Goal: Transaction & Acquisition: Book appointment/travel/reservation

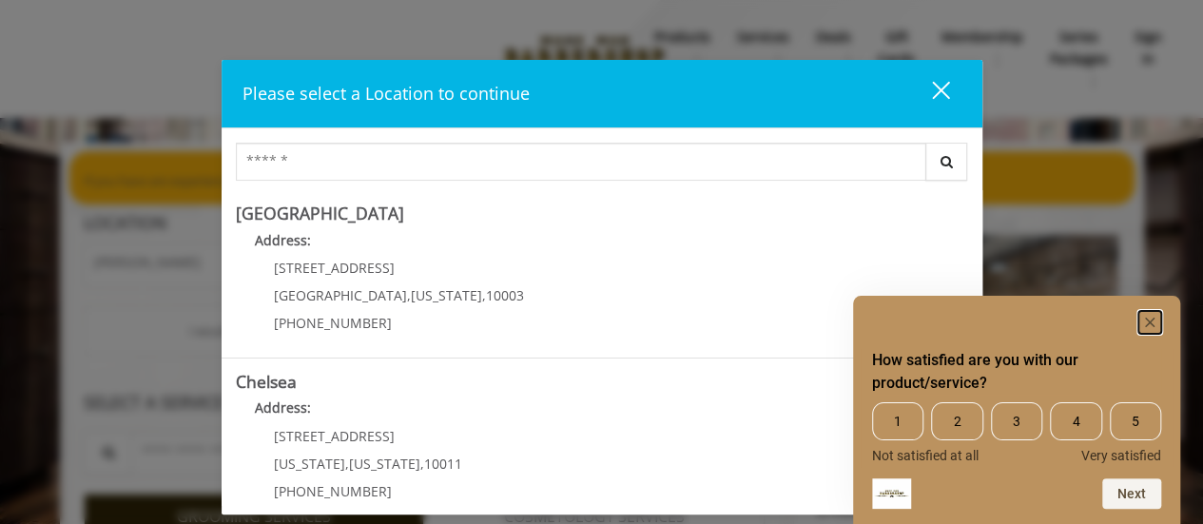
click at [1148, 323] on icon "Hide survey" at bounding box center [1150, 323] width 10 height 10
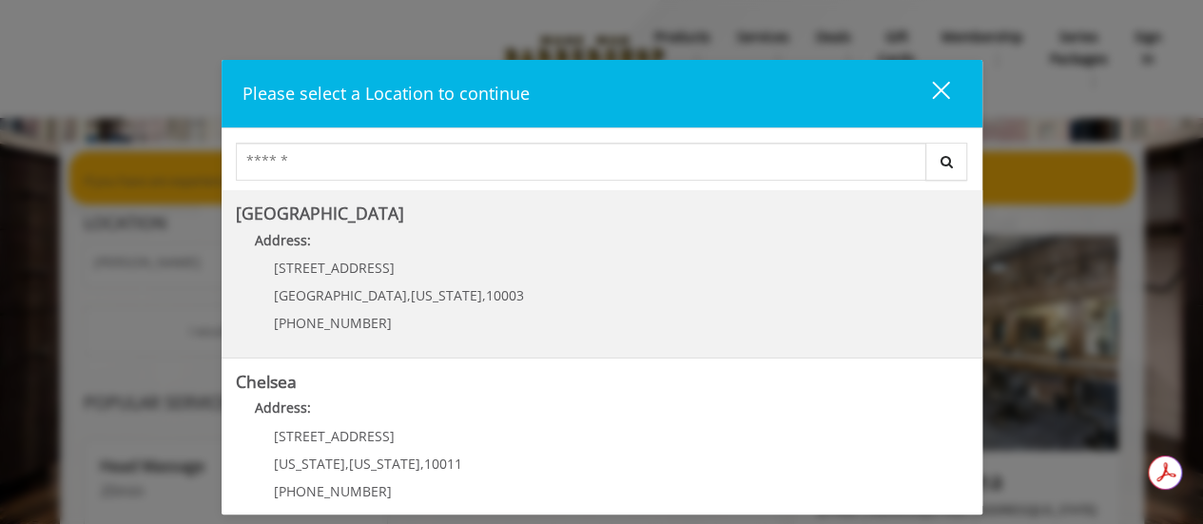
click at [457, 250] on Village "Address:" at bounding box center [602, 245] width 732 height 30
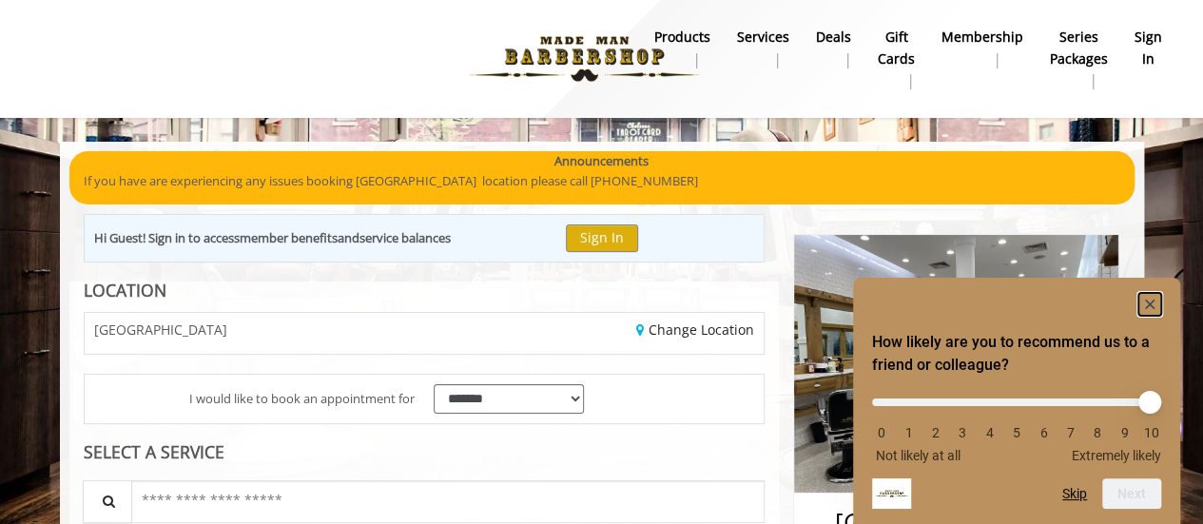
click at [1151, 295] on rect "Hide survey" at bounding box center [1150, 304] width 23 height 23
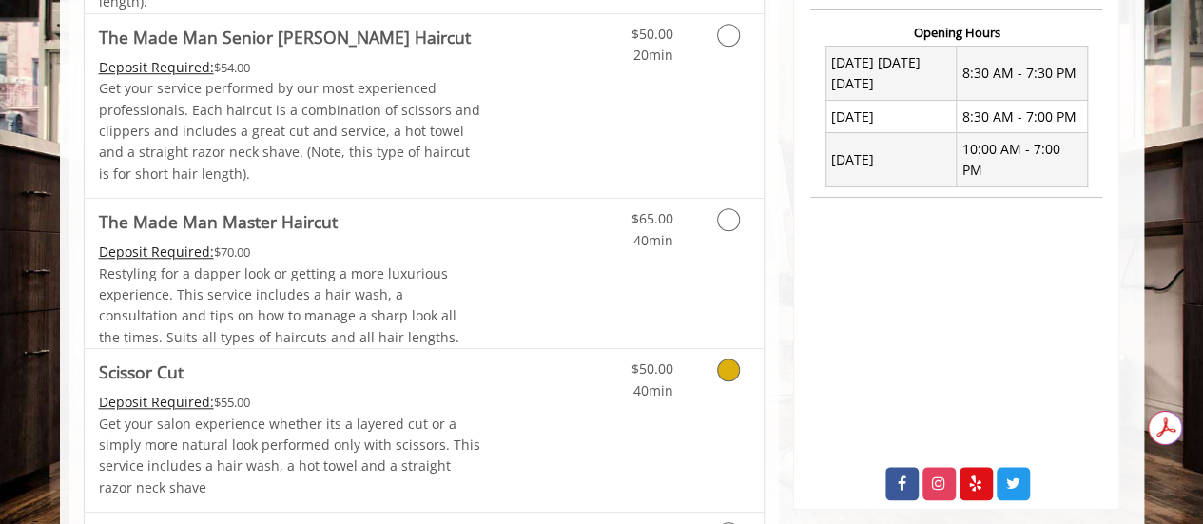
scroll to position [772, 0]
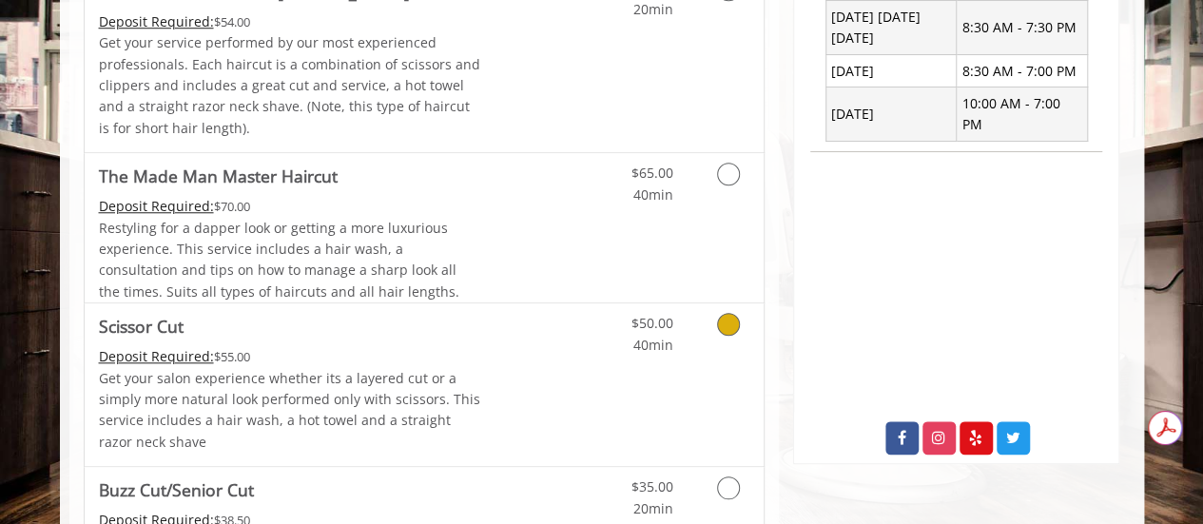
click at [670, 365] on div "$50.00 40min" at bounding box center [679, 384] width 170 height 163
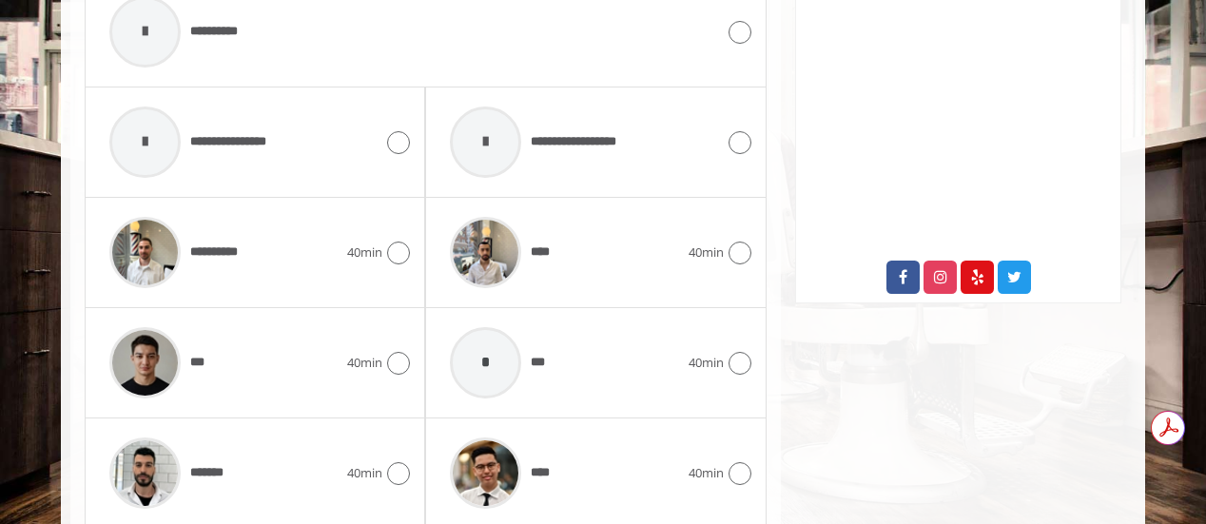
scroll to position [932, 0]
click at [382, 361] on div at bounding box center [396, 364] width 28 height 23
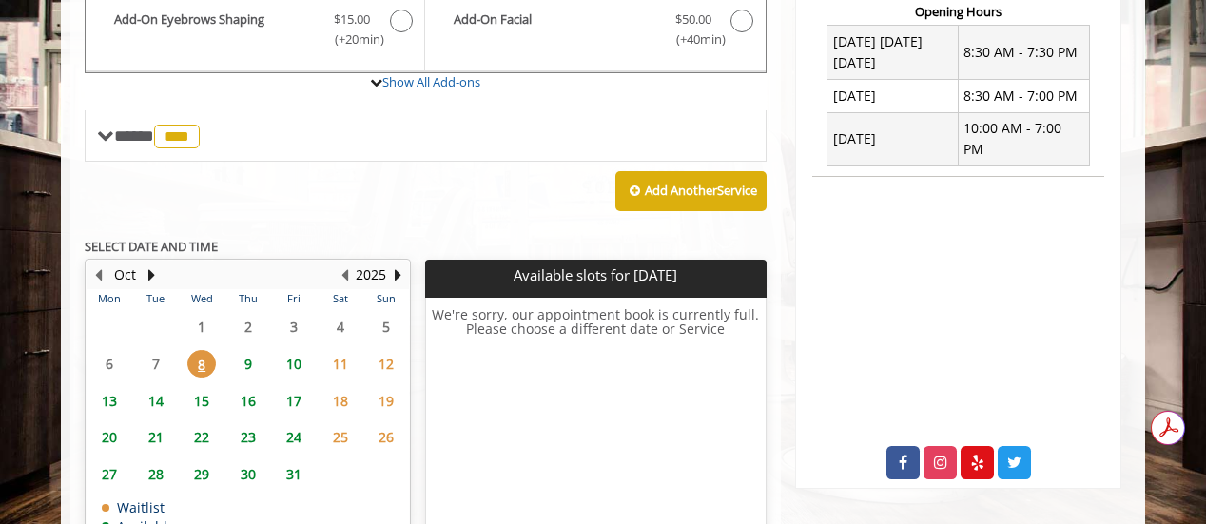
scroll to position [750, 0]
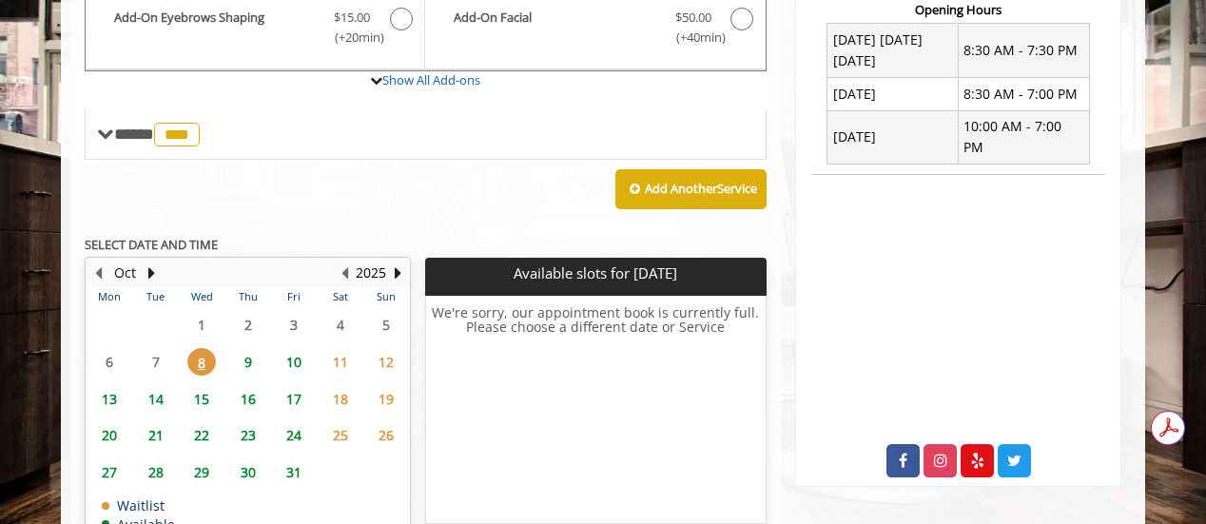
click at [245, 355] on span "9" at bounding box center [248, 362] width 29 height 28
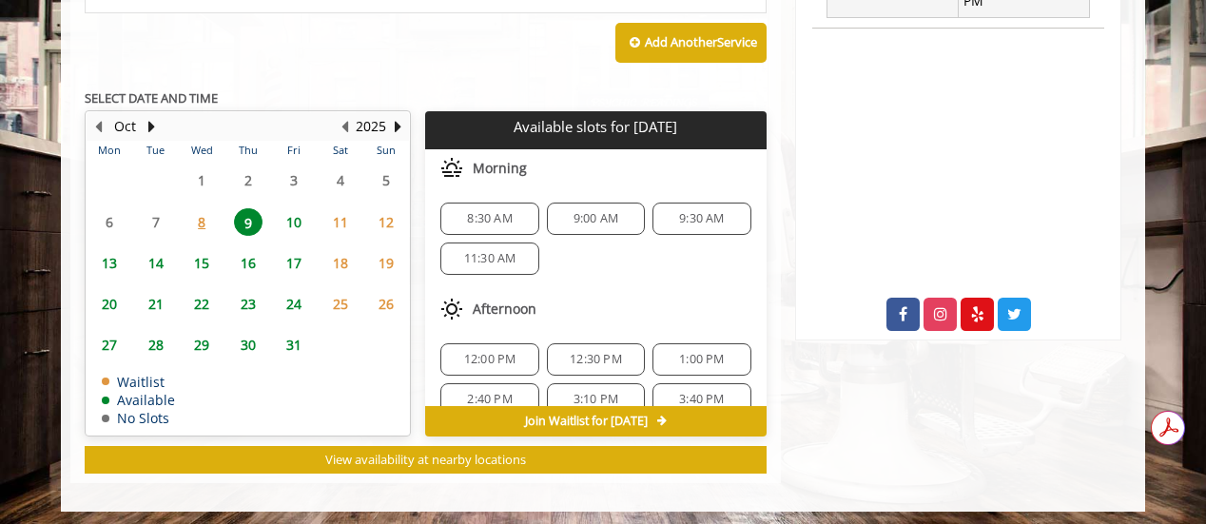
scroll to position [162, 0]
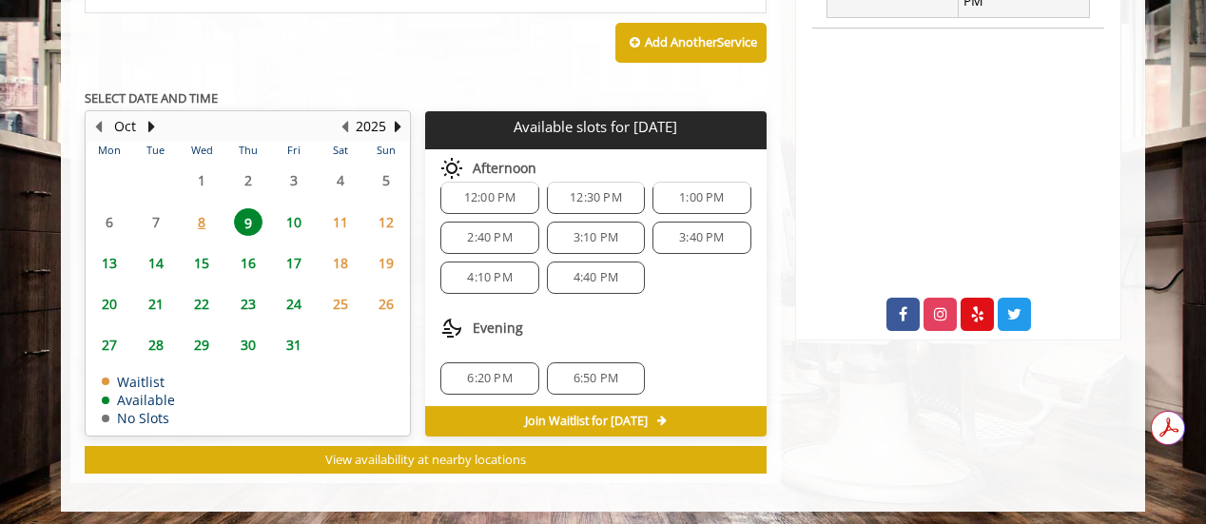
click at [512, 371] on span "6:20 PM" at bounding box center [489, 378] width 81 height 15
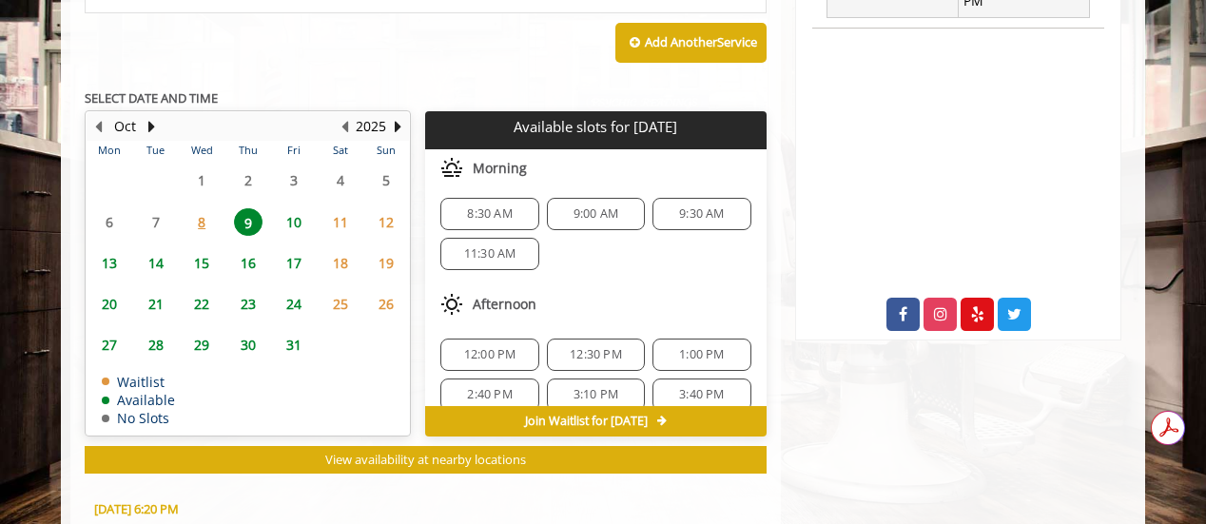
scroll to position [1239, 0]
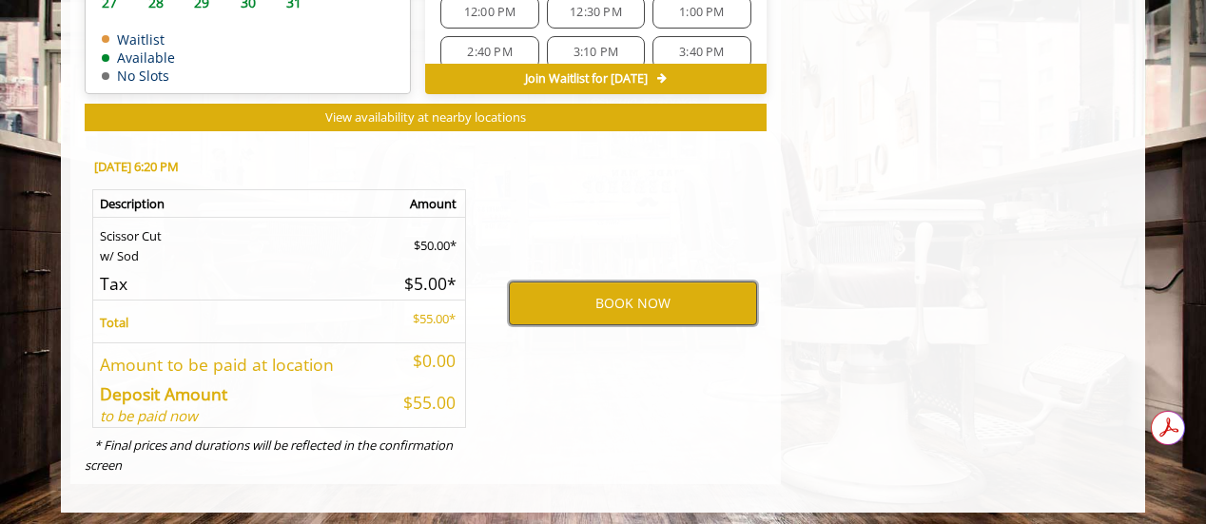
click at [622, 303] on button "BOOK NOW" at bounding box center [633, 304] width 248 height 44
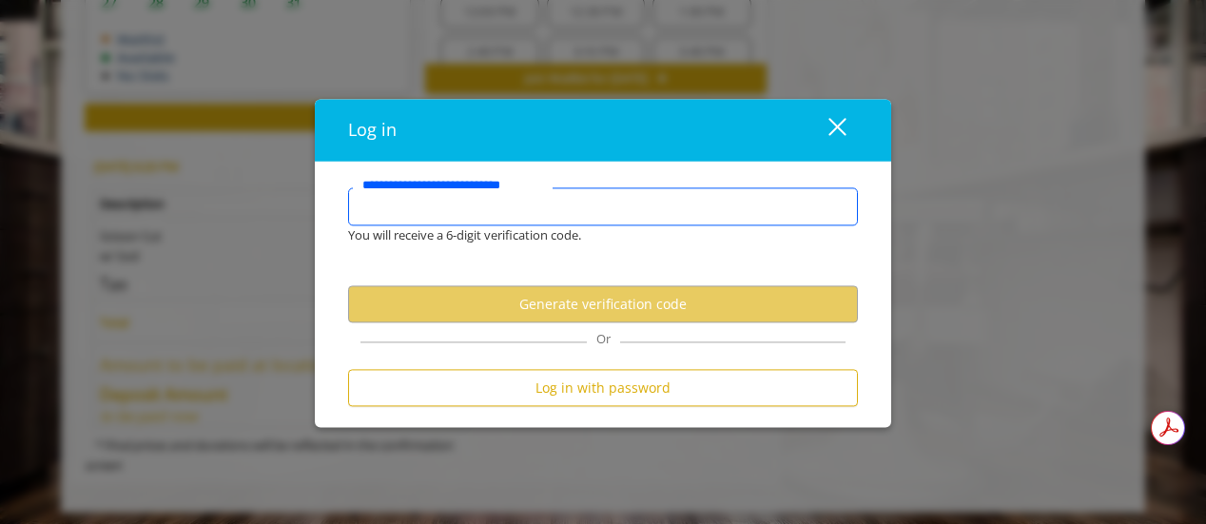
click at [581, 210] on input "**********" at bounding box center [603, 207] width 510 height 38
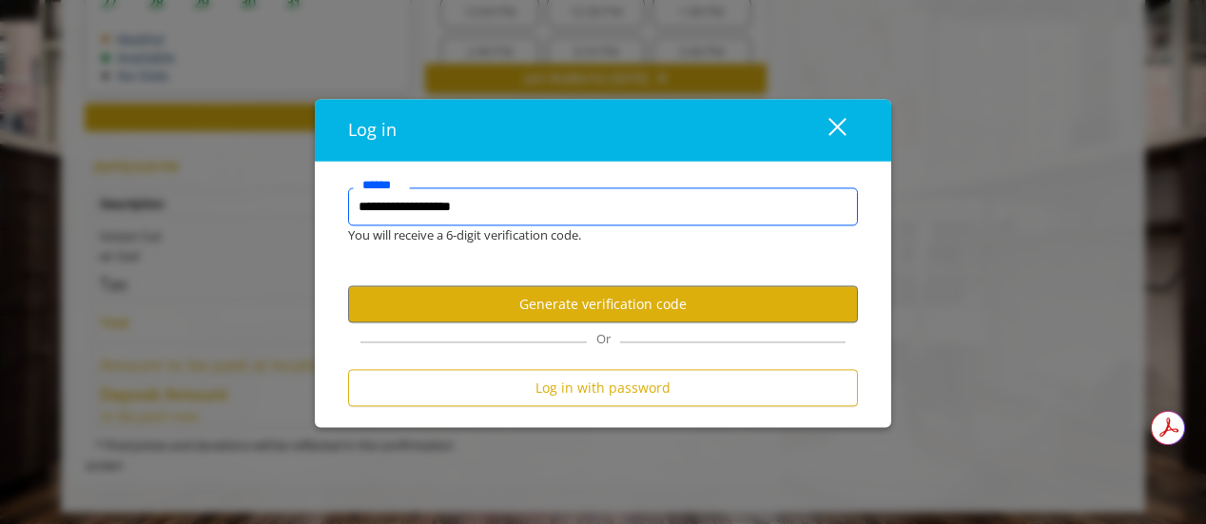
type input "**********"
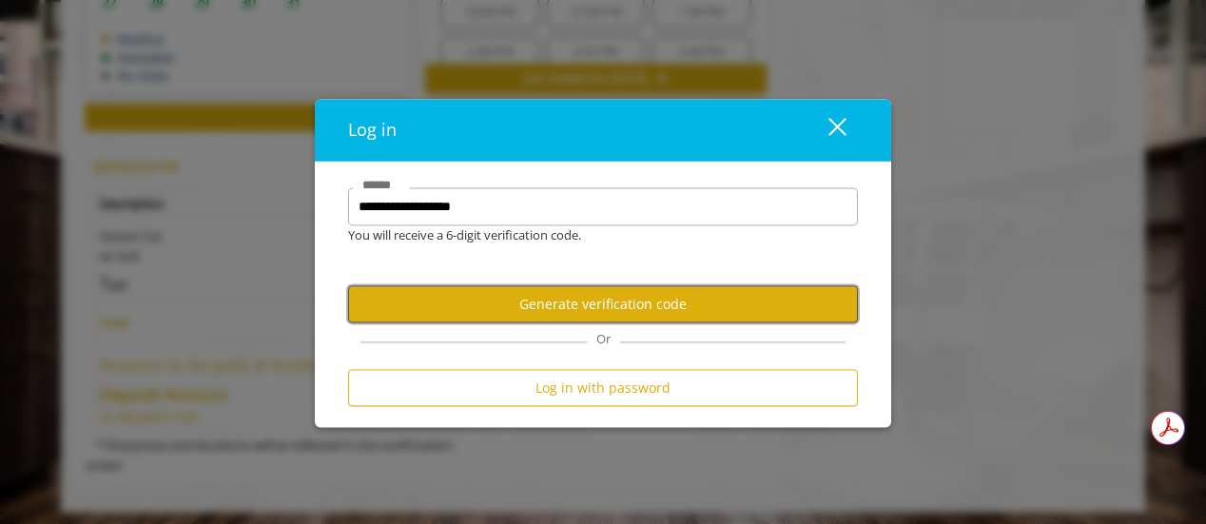
click at [616, 308] on button "Generate verification code" at bounding box center [603, 304] width 510 height 37
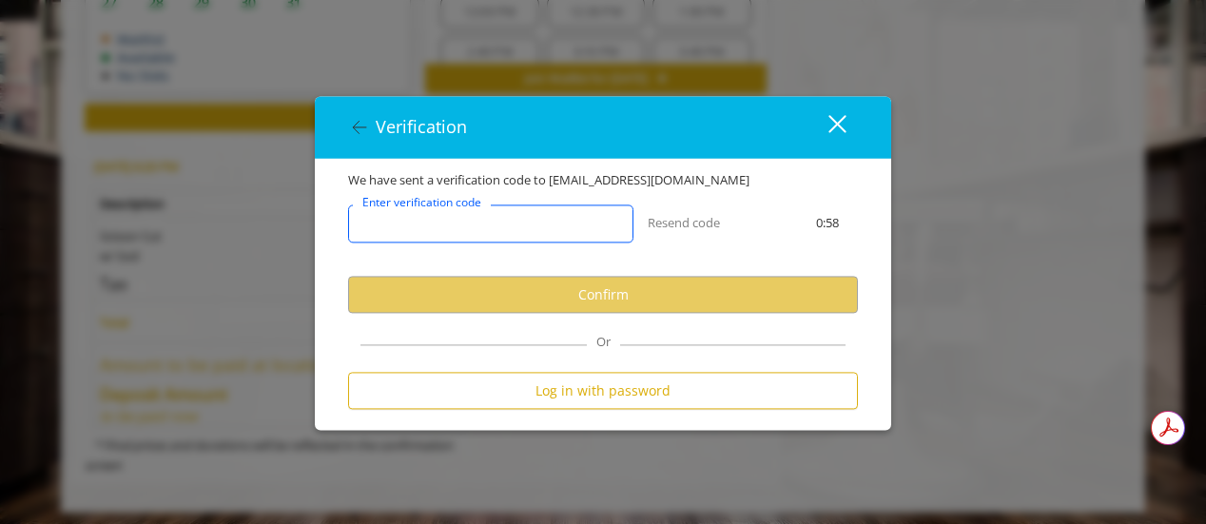
click at [598, 225] on input "Enter verification code" at bounding box center [490, 224] width 285 height 38
click at [362, 120] on icon at bounding box center [359, 127] width 23 height 23
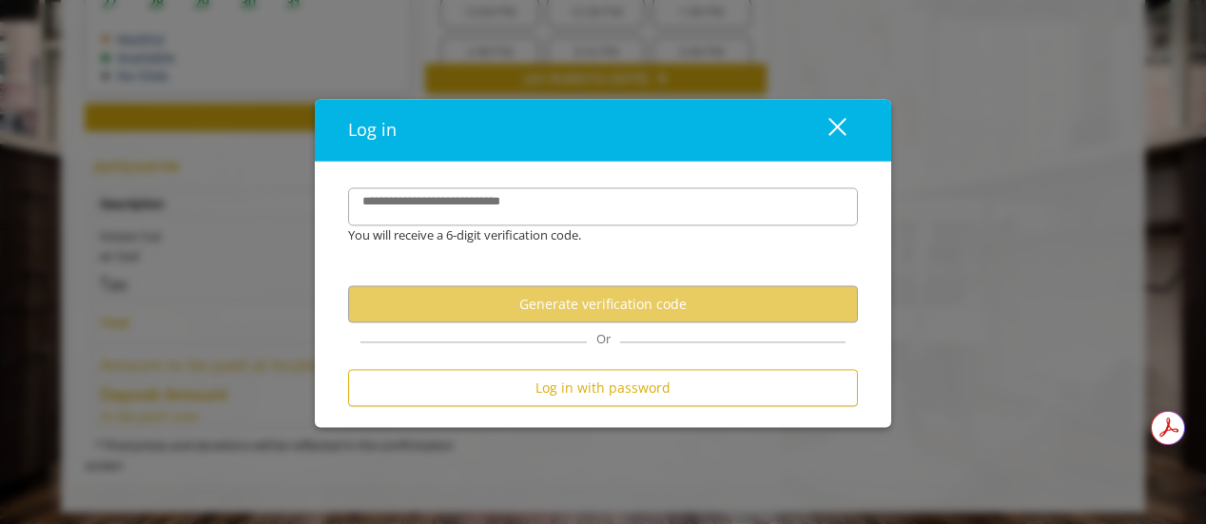
click at [498, 201] on label "**********" at bounding box center [453, 203] width 200 height 20
click at [498, 201] on input "**********" at bounding box center [603, 207] width 510 height 38
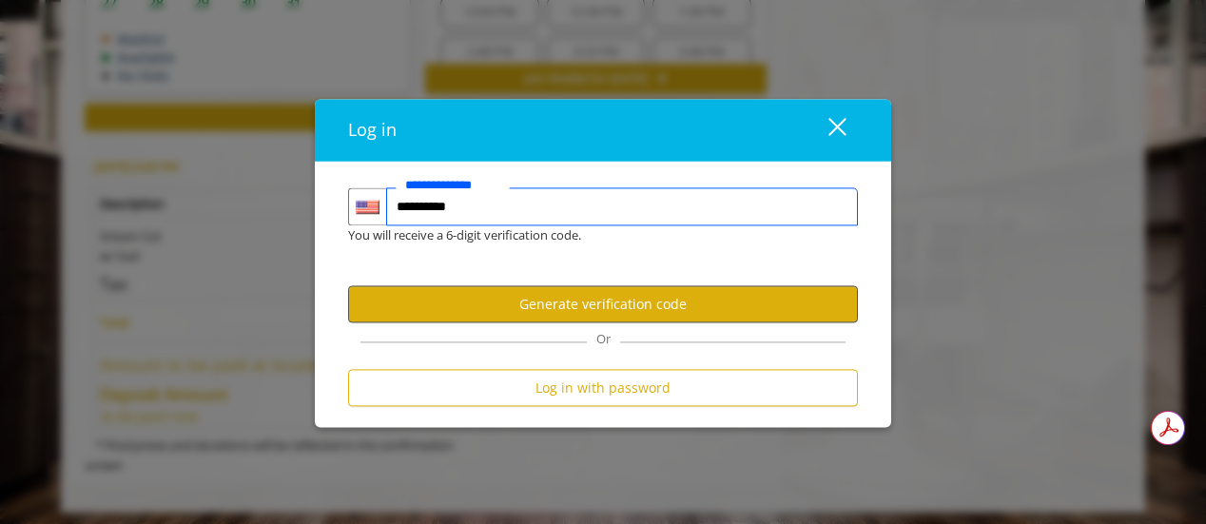
type input "**********"
click at [492, 312] on button "Generate verification code" at bounding box center [603, 304] width 510 height 37
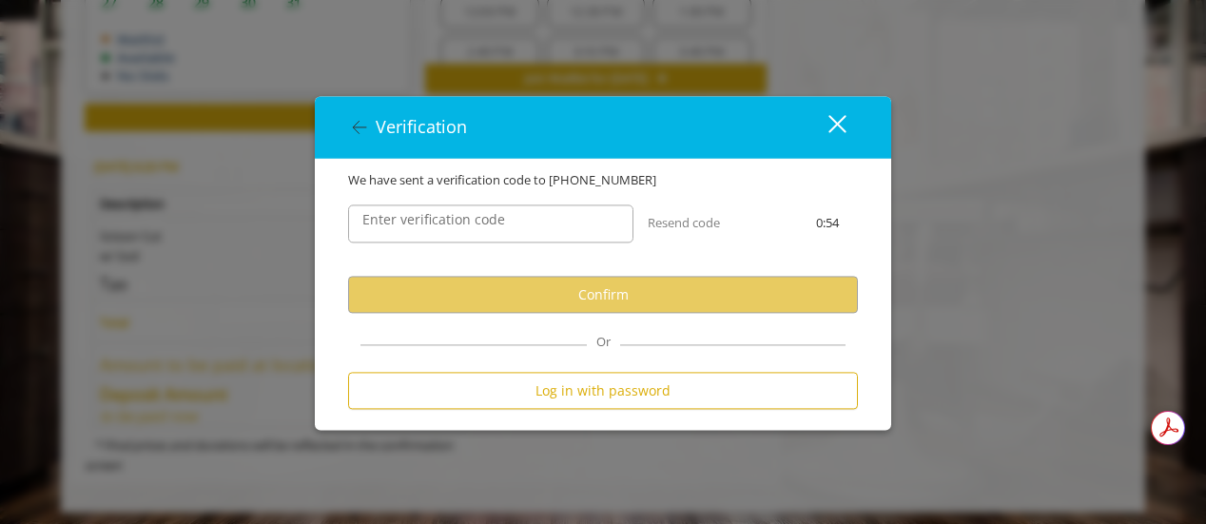
click at [460, 219] on label "Enter verification code" at bounding box center [434, 220] width 162 height 21
click at [460, 219] on input "Enter verification code" at bounding box center [490, 224] width 285 height 38
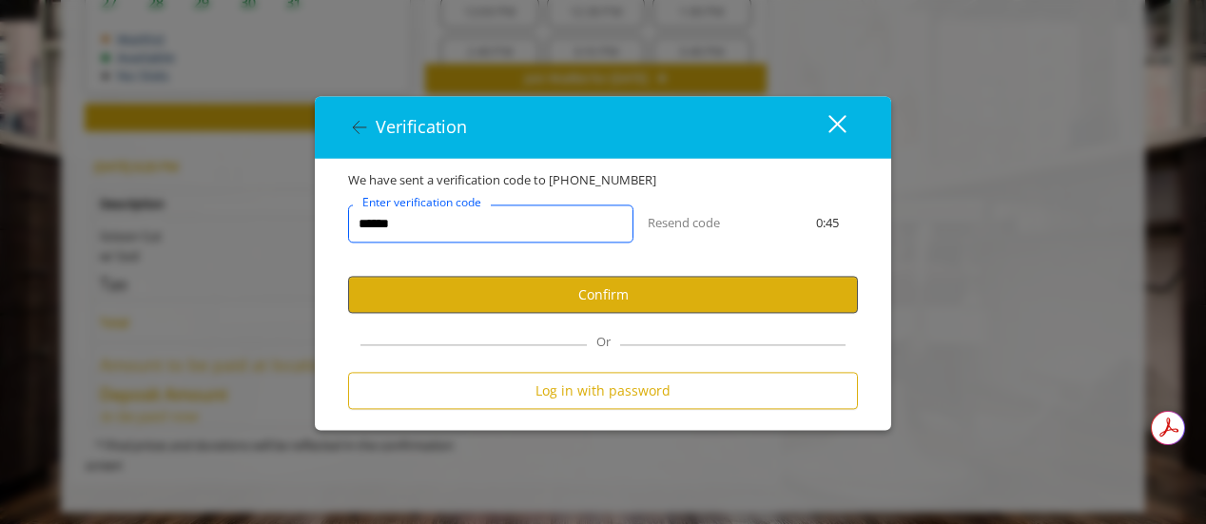
type input "******"
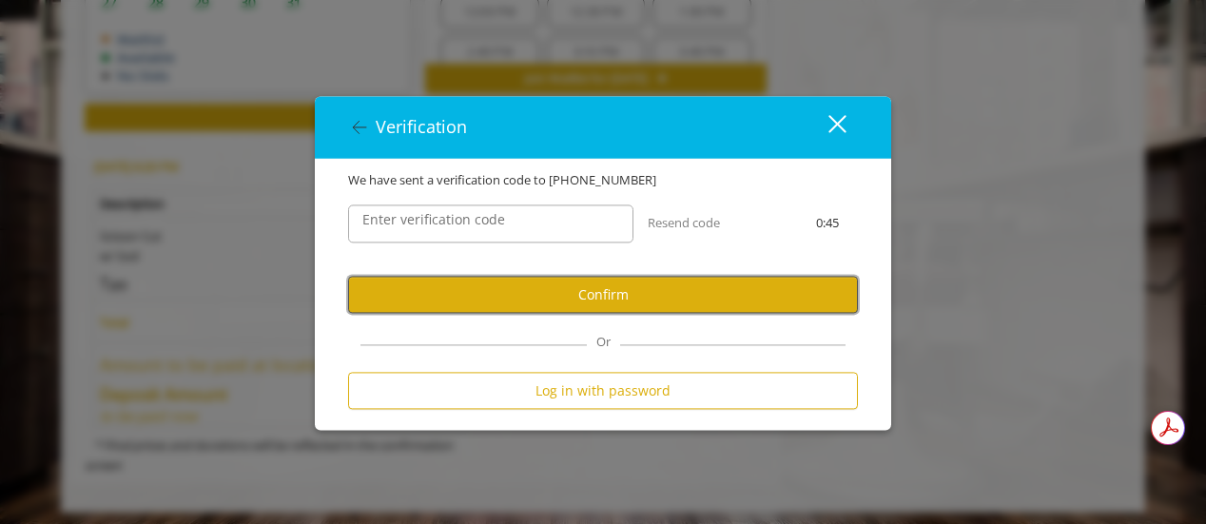
click at [481, 291] on button "Confirm" at bounding box center [603, 295] width 510 height 37
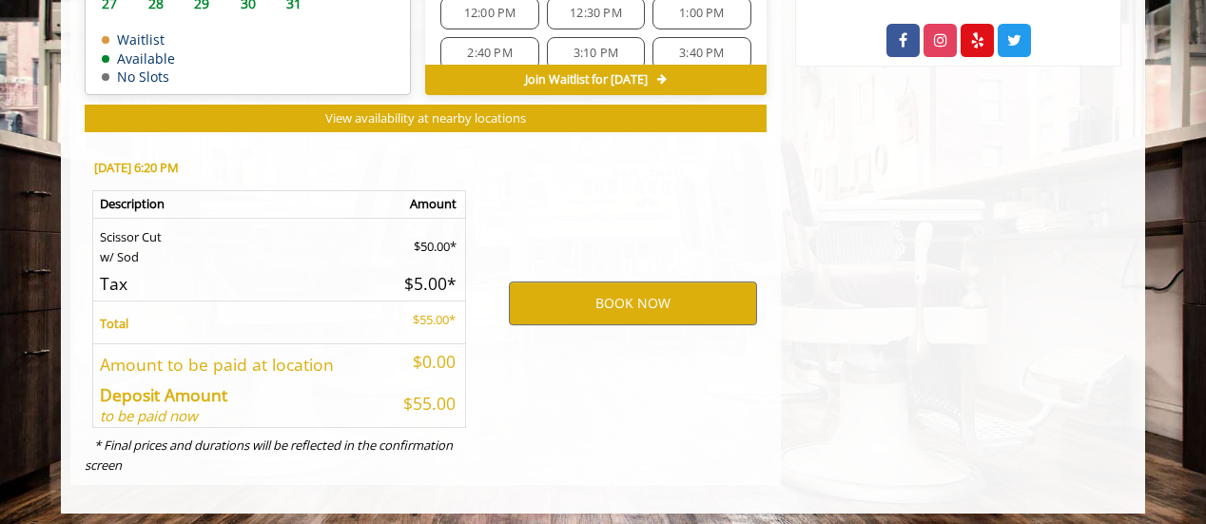
scroll to position [1168, 0]
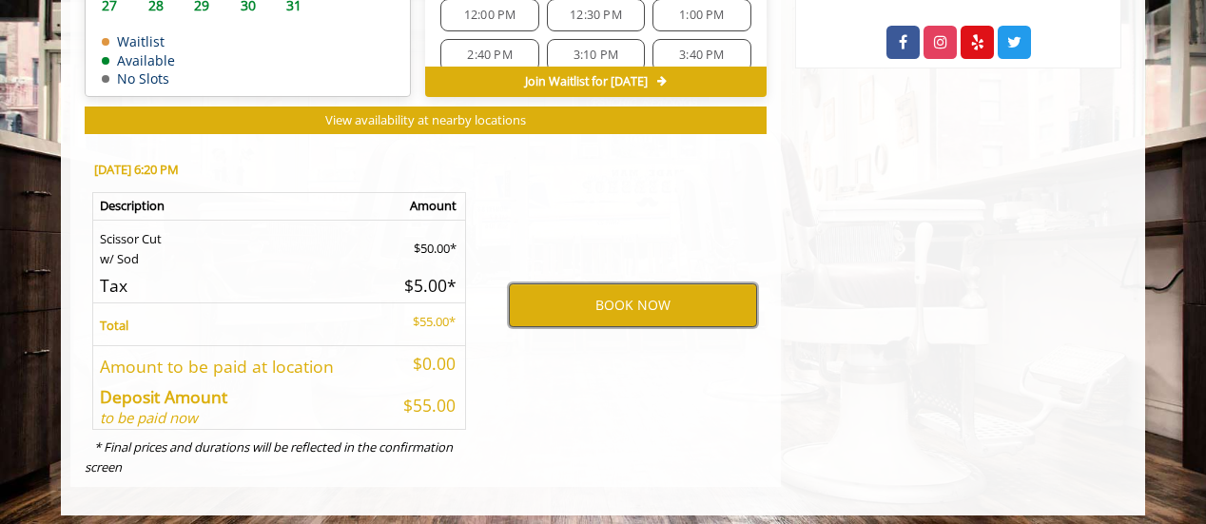
click at [534, 307] on button "BOOK NOW" at bounding box center [633, 305] width 248 height 44
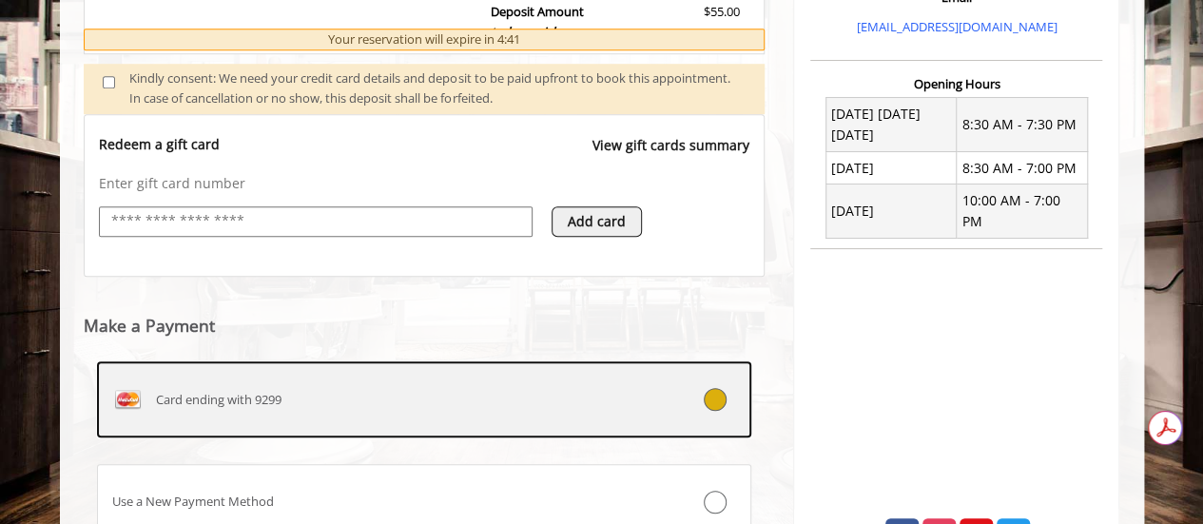
scroll to position [827, 0]
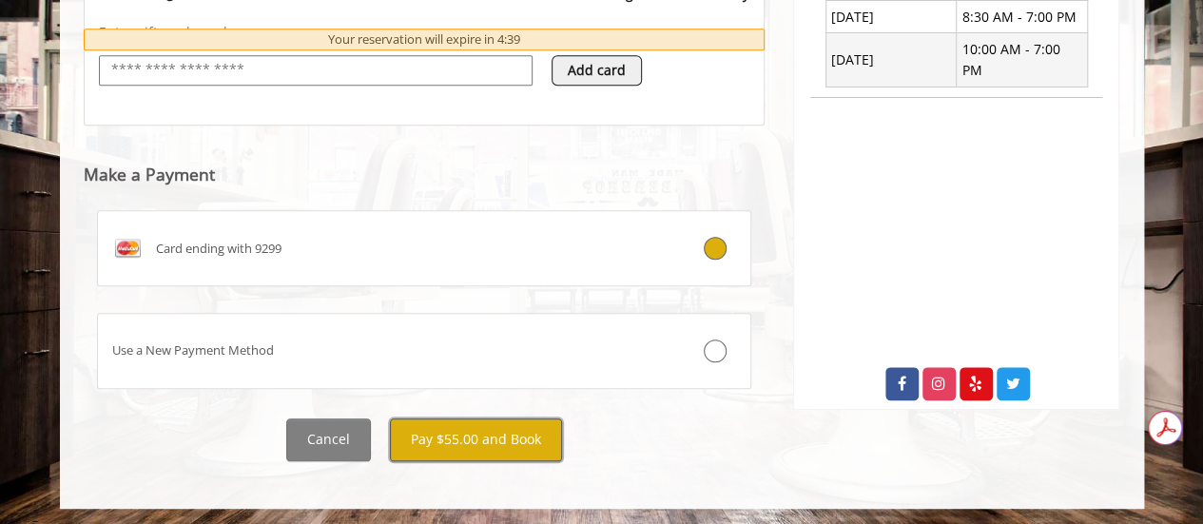
click at [487, 435] on button "Pay $55.00 and Book" at bounding box center [476, 440] width 172 height 43
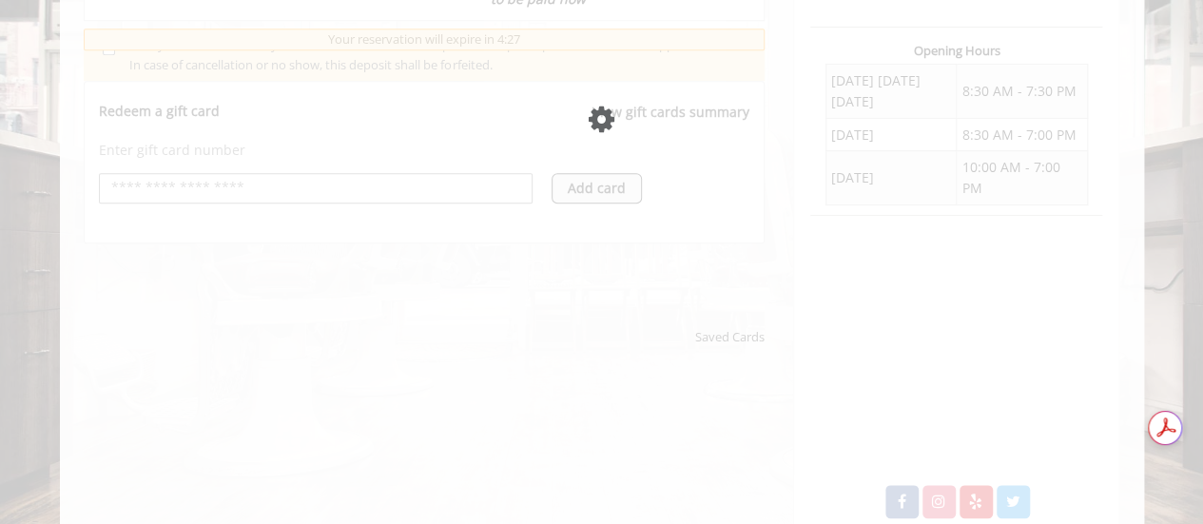
scroll to position [1042, 0]
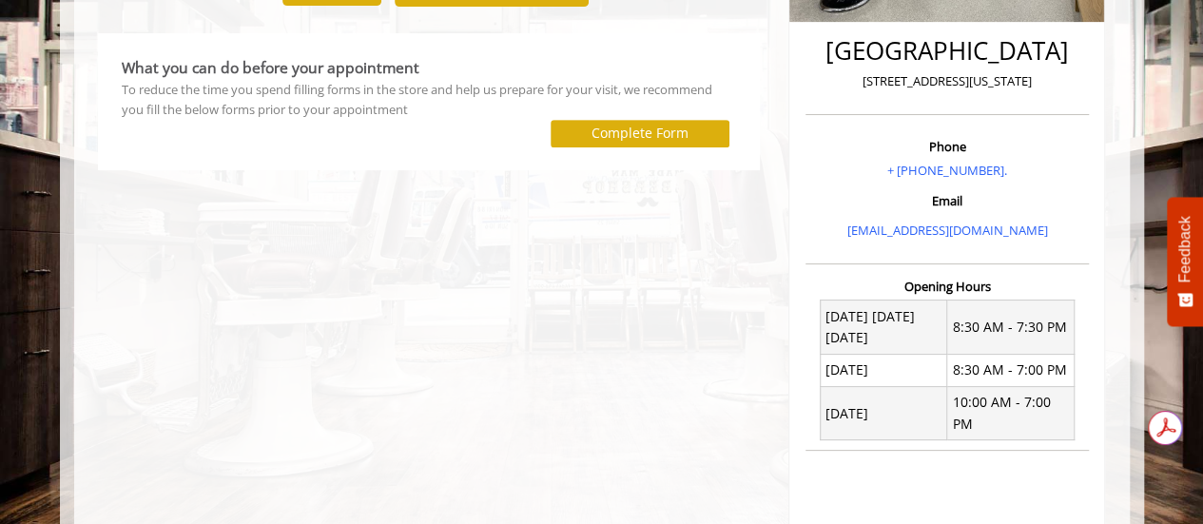
scroll to position [433, 0]
